Goal: Check status: Check status

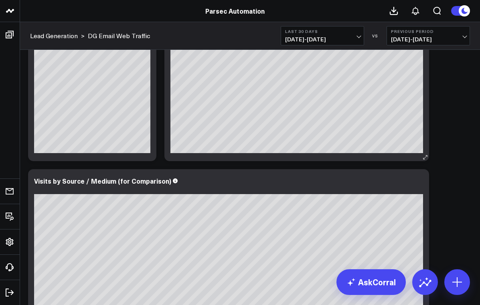
scroll to position [68, 0]
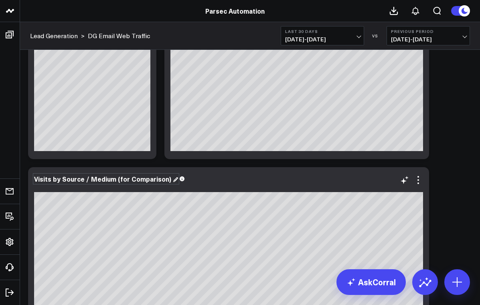
click at [114, 176] on div "Visits by Source / Medium (for Comparison)" at bounding box center [106, 178] width 144 height 9
drag, startPoint x: 59, startPoint y: 179, endPoint x: 12, endPoint y: 182, distance: 47.1
click at [94, 185] on div at bounding box center [228, 187] width 389 height 6
click at [81, 181] on div "Visits by Source / Medium (for Comparison)" at bounding box center [106, 178] width 144 height 9
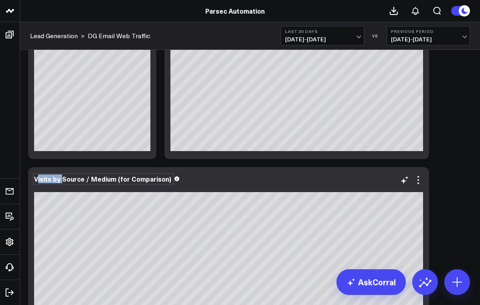
drag, startPoint x: 61, startPoint y: 180, endPoint x: 36, endPoint y: 179, distance: 25.3
click at [36, 179] on div "Visits by Source / Medium (for Comparison)" at bounding box center [103, 178] width 139 height 9
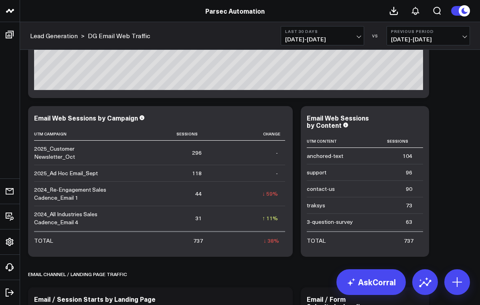
scroll to position [470, 0]
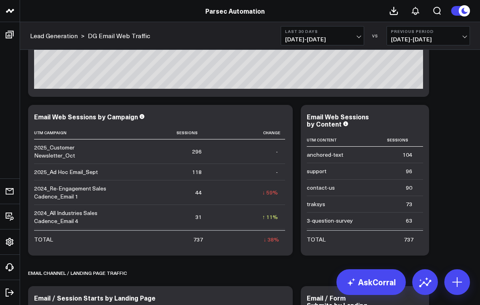
click at [399, 38] on span "08/14/25 - 09/12/25" at bounding box center [428, 39] width 75 height 6
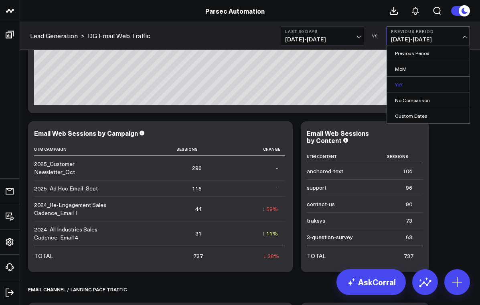
scroll to position [452, 0]
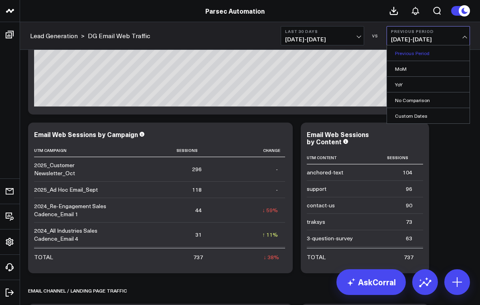
click at [408, 49] on link "Previous Period" at bounding box center [428, 52] width 83 height 15
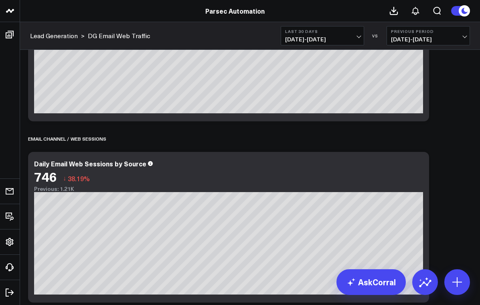
scroll to position [0, 0]
